Goal: Task Accomplishment & Management: Manage account settings

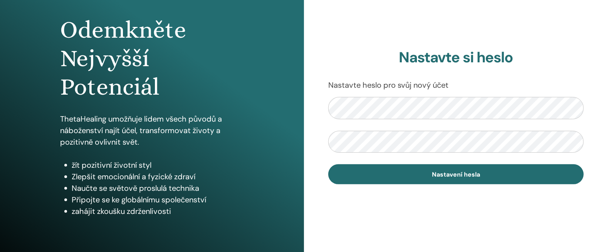
scroll to position [81, 0]
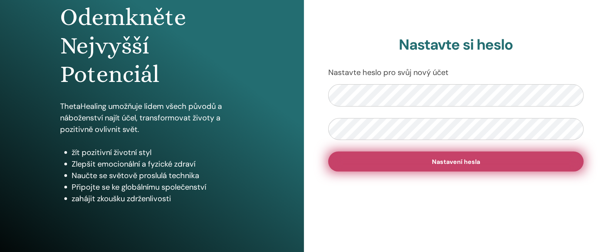
click at [461, 159] on span "Nastavení hesla" at bounding box center [456, 162] width 48 height 8
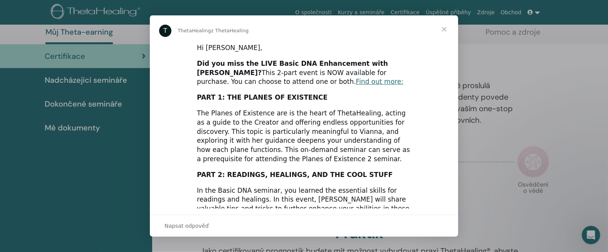
click at [448, 30] on span "Zavřít" at bounding box center [444, 29] width 28 height 28
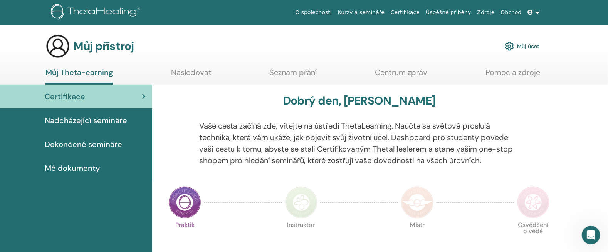
click at [99, 119] on span "Nadcházející semináře" at bounding box center [86, 121] width 82 height 12
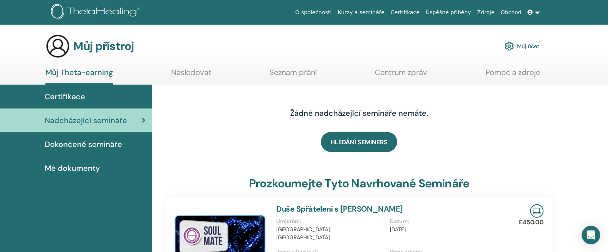
click at [90, 69] on link "Můj Theta-earning" at bounding box center [78, 76] width 67 height 17
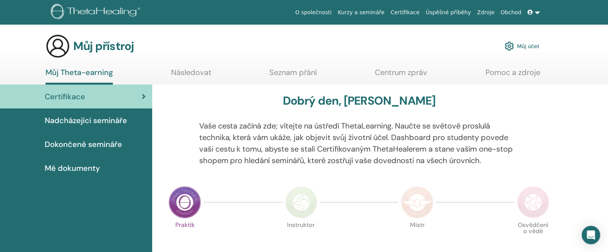
click at [74, 97] on span "Certifikace" at bounding box center [65, 97] width 40 height 12
click at [82, 121] on span "Nadcházející semináře" at bounding box center [86, 121] width 82 height 12
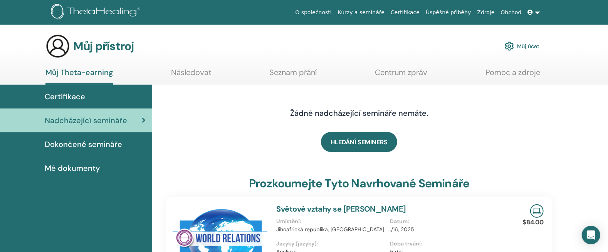
click at [87, 145] on span "Dokončené semináře" at bounding box center [83, 145] width 77 height 12
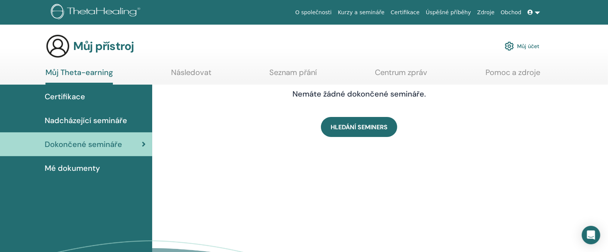
click at [87, 168] on span "Mé dokumenty" at bounding box center [72, 169] width 55 height 12
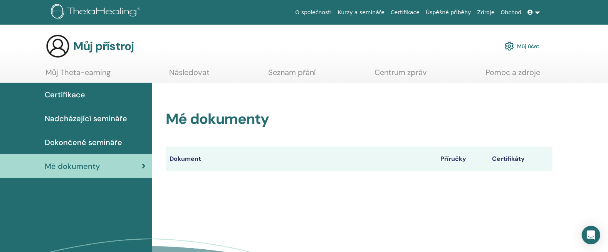
click at [523, 47] on link "Můj účet" at bounding box center [522, 46] width 35 height 17
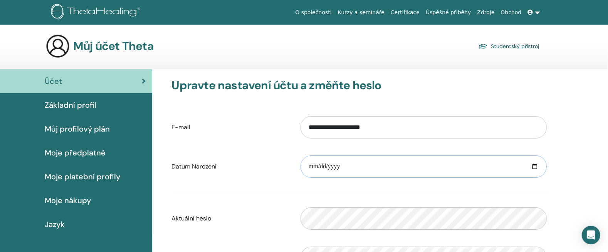
click at [532, 164] on input "date" at bounding box center [423, 167] width 246 height 22
click at [533, 163] on input "**********" at bounding box center [423, 167] width 246 height 22
click at [529, 168] on input "**********" at bounding box center [423, 167] width 246 height 22
click at [535, 167] on input "**********" at bounding box center [423, 167] width 246 height 22
type input "**********"
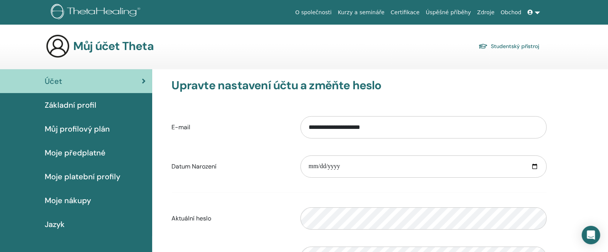
click at [481, 106] on div "**********" at bounding box center [359, 209] width 387 height 261
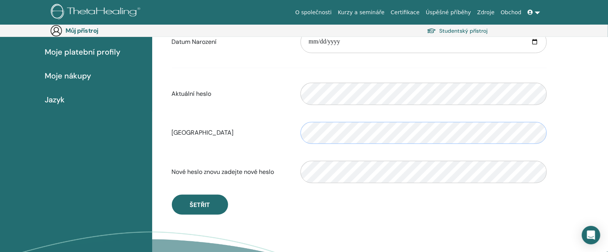
scroll to position [174, 0]
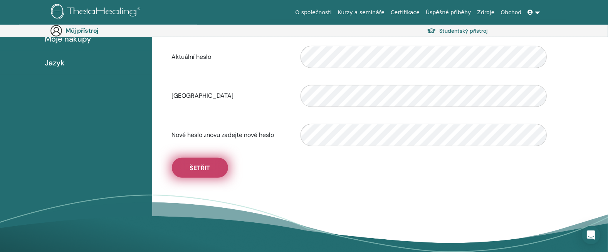
click at [204, 167] on span "Šetřit" at bounding box center [200, 168] width 20 height 8
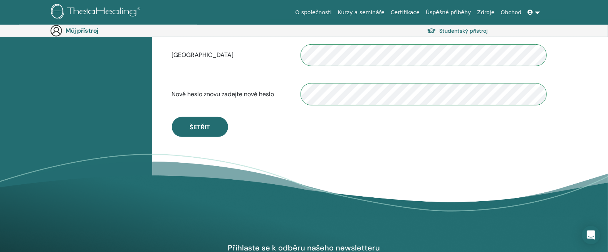
scroll to position [215, 0]
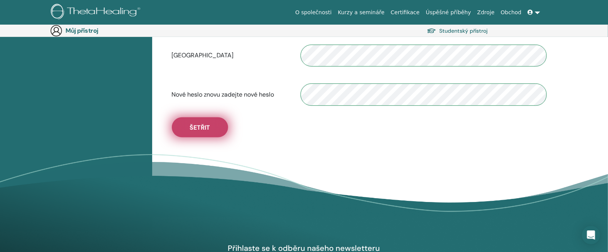
click at [207, 126] on span "Šetřit" at bounding box center [200, 128] width 20 height 8
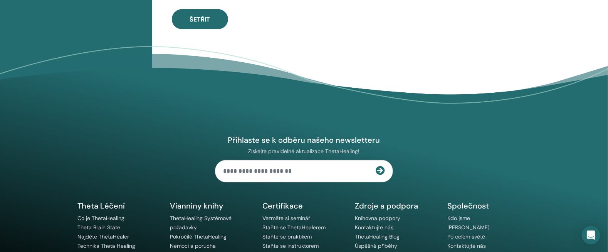
scroll to position [336, 0]
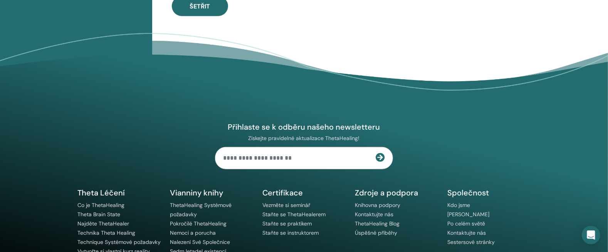
click at [269, 159] on input "text" at bounding box center [295, 159] width 160 height 22
type input "**********"
click at [385, 158] on div at bounding box center [384, 158] width 17 height 10
click at [379, 158] on icon at bounding box center [380, 157] width 9 height 9
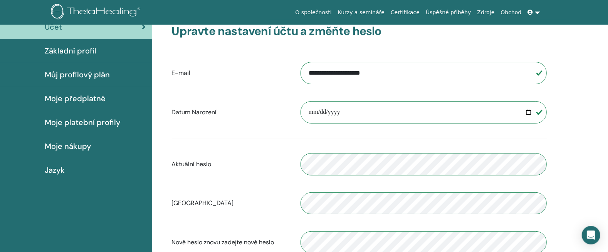
scroll to position [0, 0]
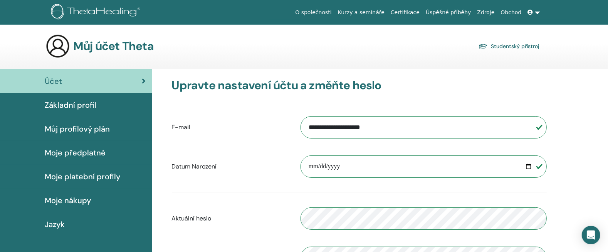
click at [148, 77] on link "Účet" at bounding box center [76, 81] width 152 height 24
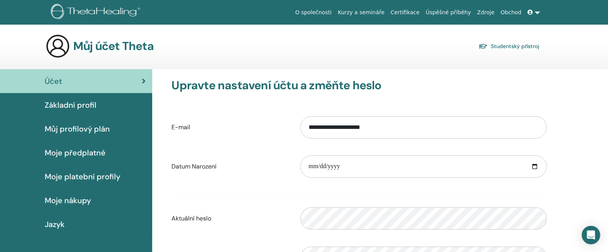
click at [331, 13] on link "O společnosti" at bounding box center [313, 12] width 43 height 14
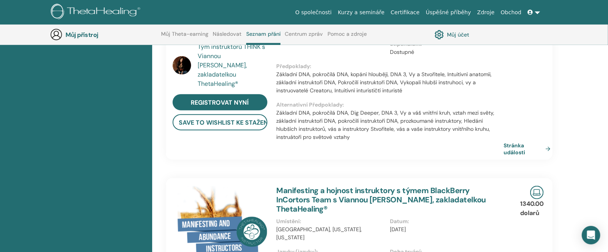
scroll to position [424, 0]
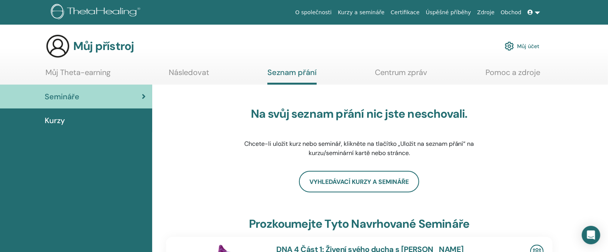
click at [139, 90] on link "Semináře" at bounding box center [76, 97] width 152 height 24
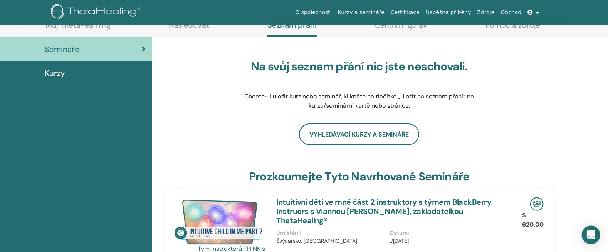
scroll to position [101, 0]
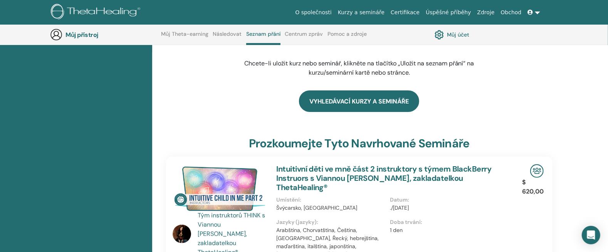
click at [365, 99] on link "vyhledávací kurzy a semináře" at bounding box center [359, 102] width 120 height 22
